Goal: Task Accomplishment & Management: Manage account settings

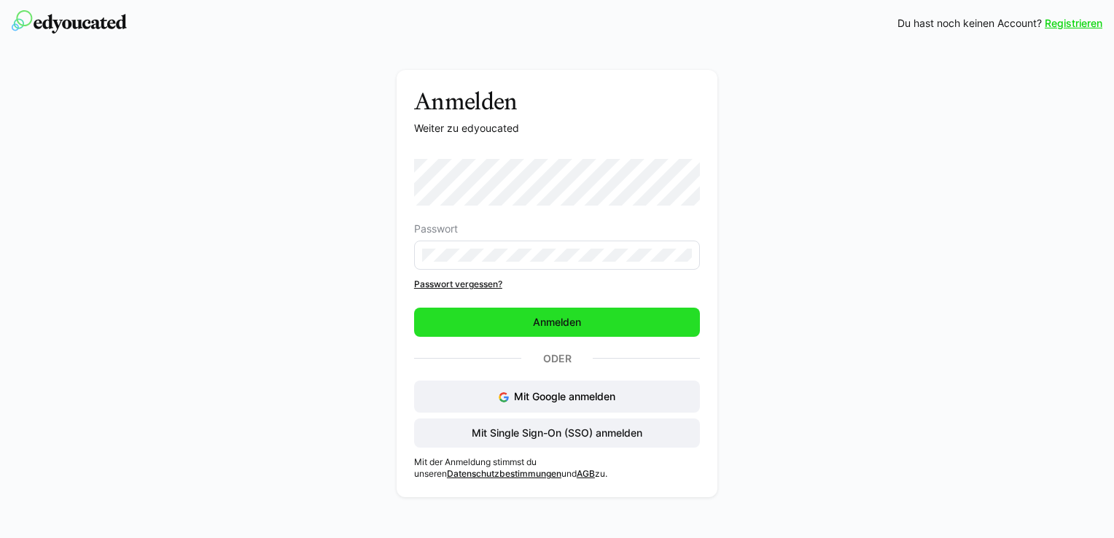
click at [537, 327] on span "Anmelden" at bounding box center [557, 322] width 52 height 15
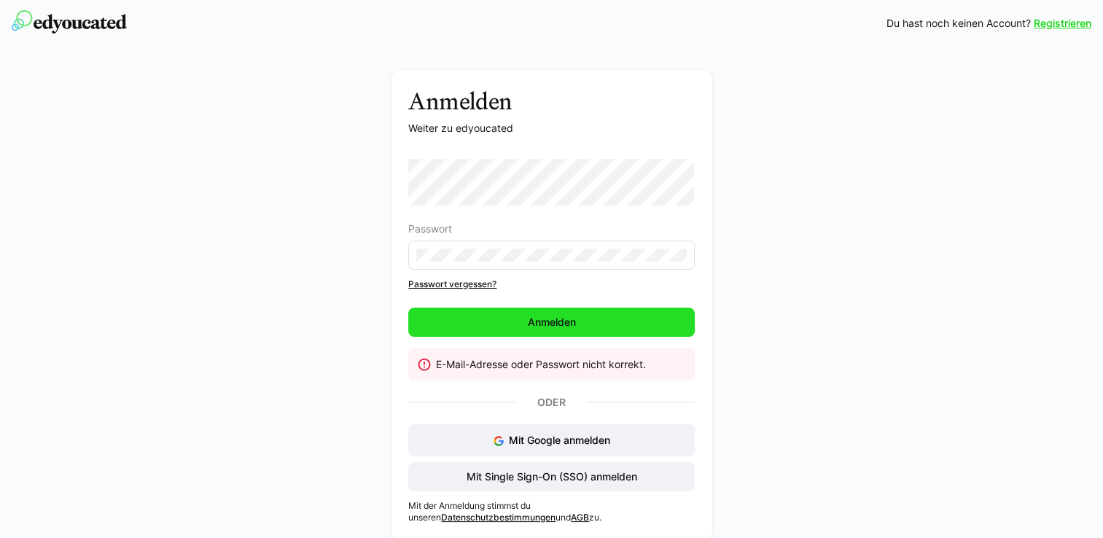
click at [540, 322] on span "Anmelden" at bounding box center [552, 322] width 52 height 15
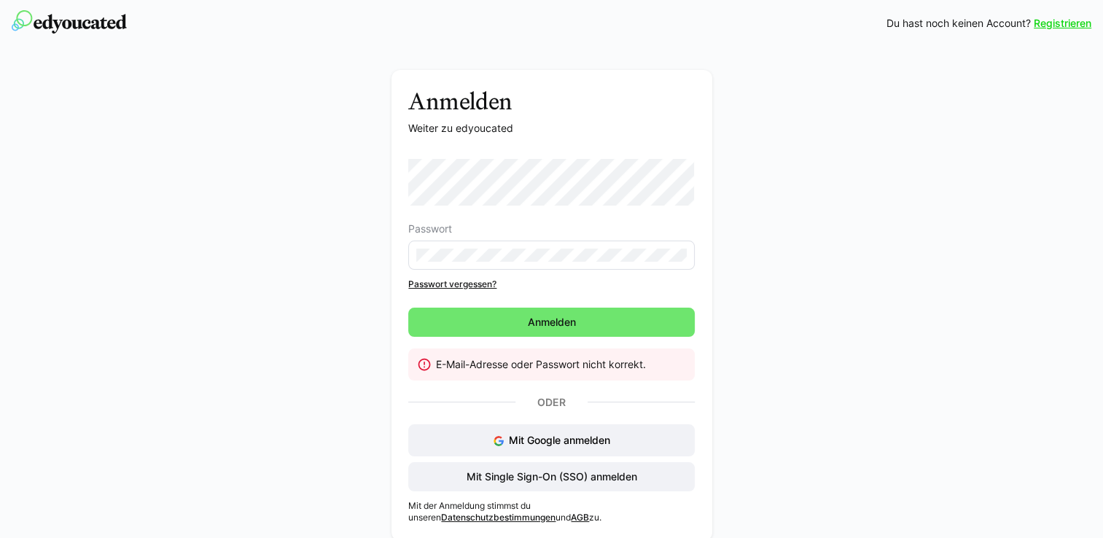
scroll to position [9, 0]
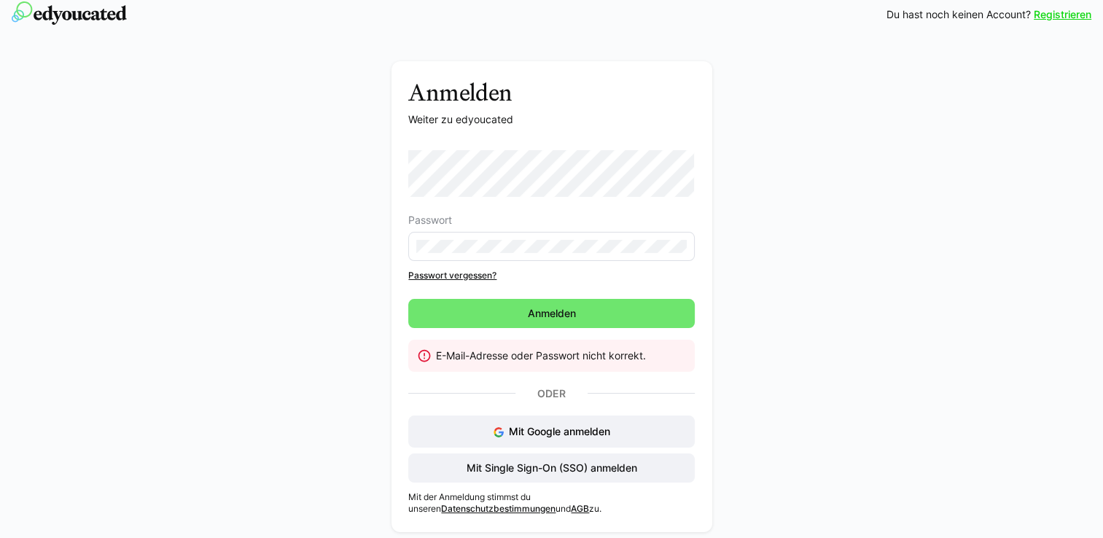
drag, startPoint x: 595, startPoint y: 497, endPoint x: 569, endPoint y: 561, distance: 68.4
click at [569, 529] on html "Registrieren Du hast noch keinen Account? Registrieren Anmelden Weiter zu edyou…" at bounding box center [551, 260] width 1103 height 538
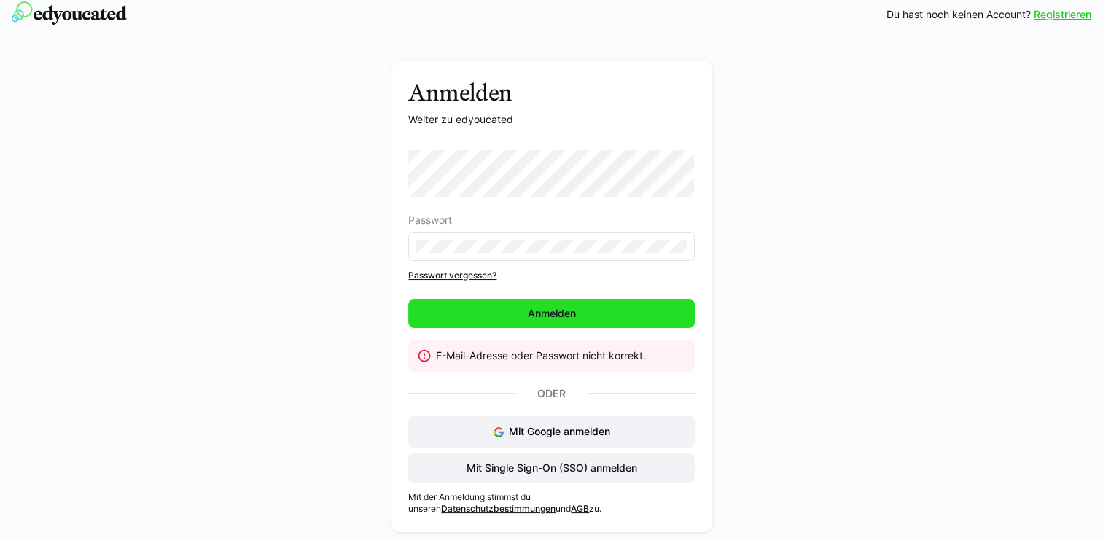
click at [546, 318] on span "Anmelden" at bounding box center [552, 313] width 52 height 15
click at [569, 311] on span "Anmelden" at bounding box center [552, 313] width 52 height 15
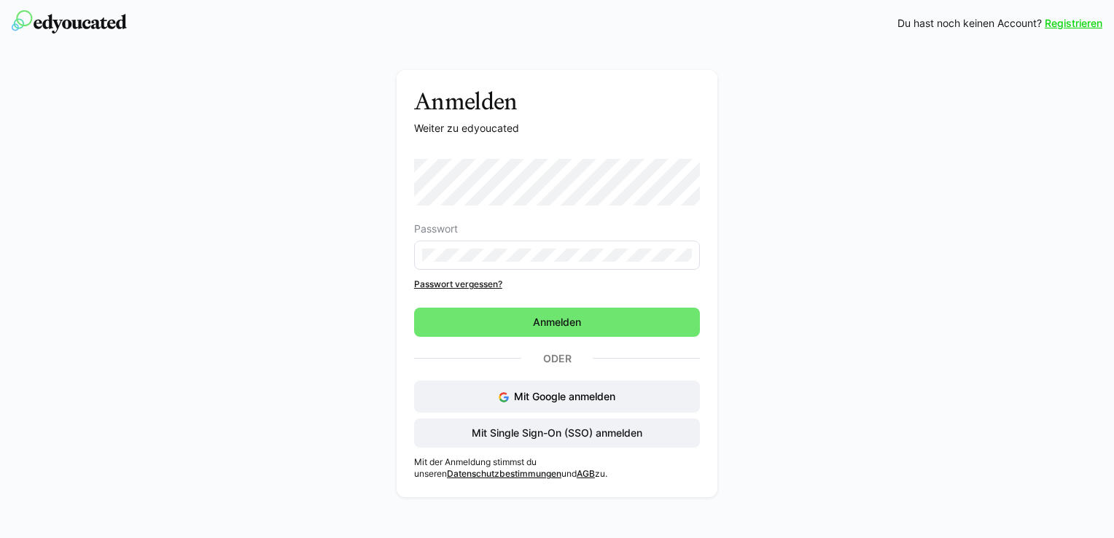
click at [557, 220] on form "Passwort" at bounding box center [557, 214] width 286 height 111
